Goal: Book appointment/travel/reservation

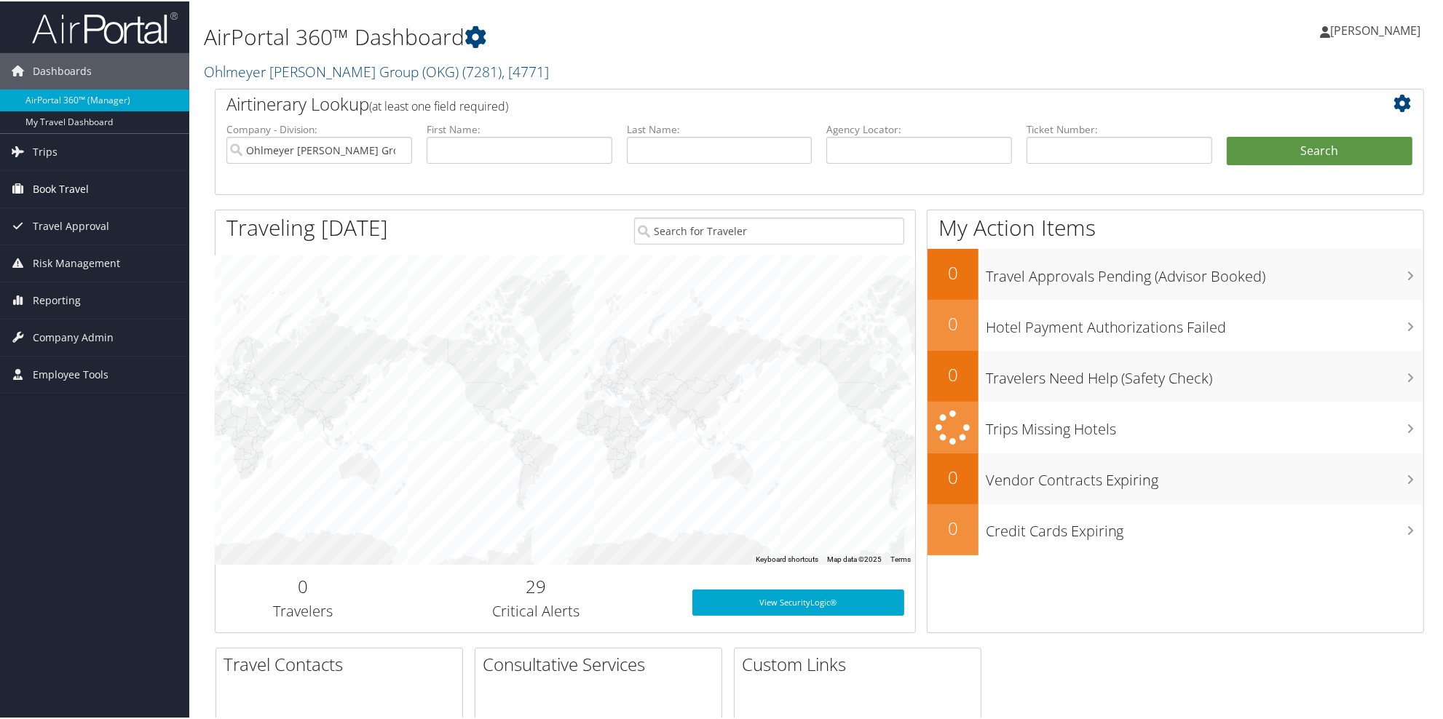
click at [46, 189] on span "Book Travel" at bounding box center [61, 188] width 56 height 36
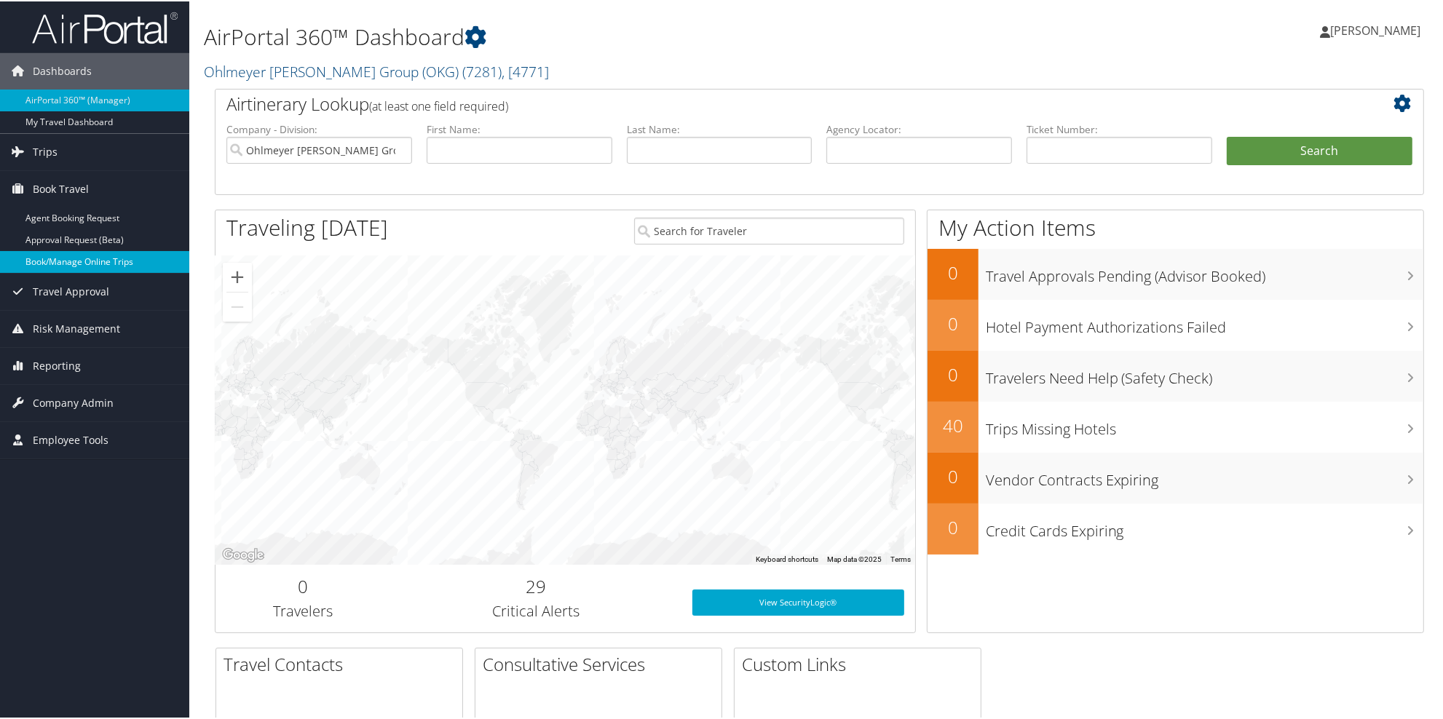
click at [65, 264] on link "Book/Manage Online Trips" at bounding box center [94, 261] width 189 height 22
